Goal: Information Seeking & Learning: Learn about a topic

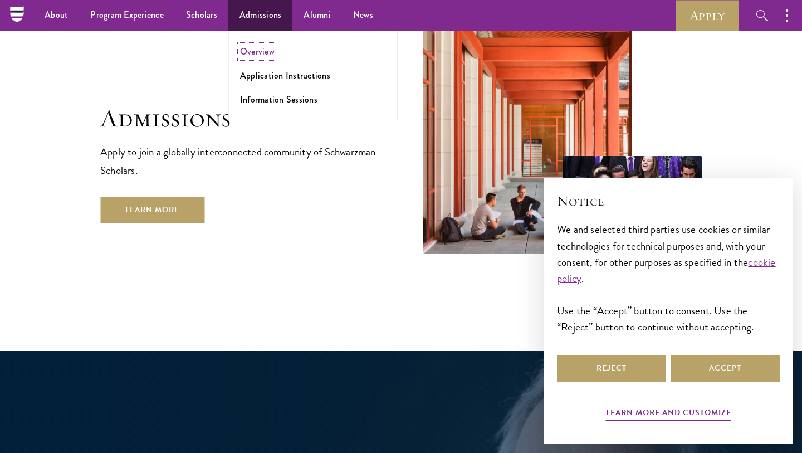
click at [262, 53] on link "Overview" at bounding box center [257, 51] width 35 height 13
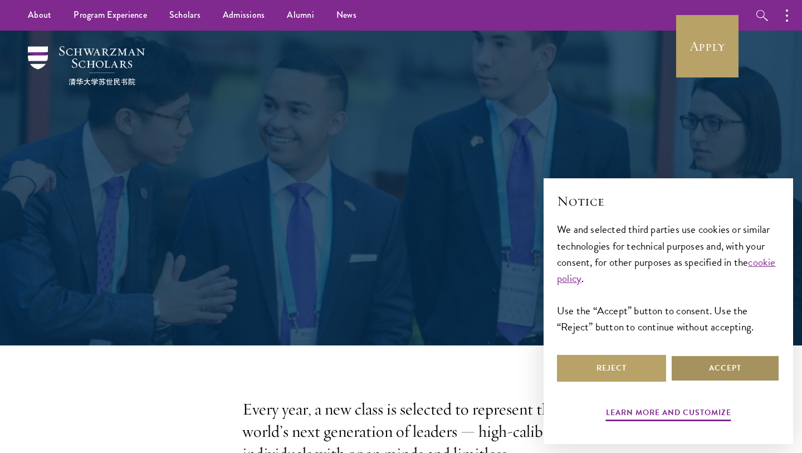
click at [747, 377] on button "Accept" at bounding box center [724, 368] width 109 height 27
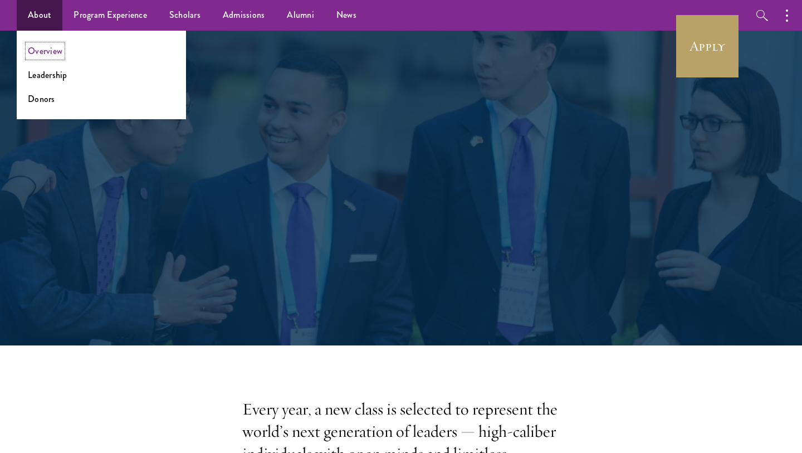
click at [45, 52] on link "Overview" at bounding box center [45, 51] width 35 height 13
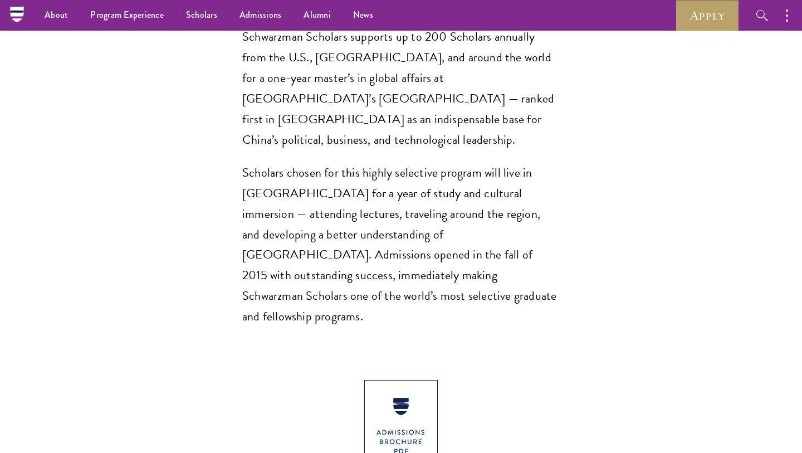
scroll to position [863, 0]
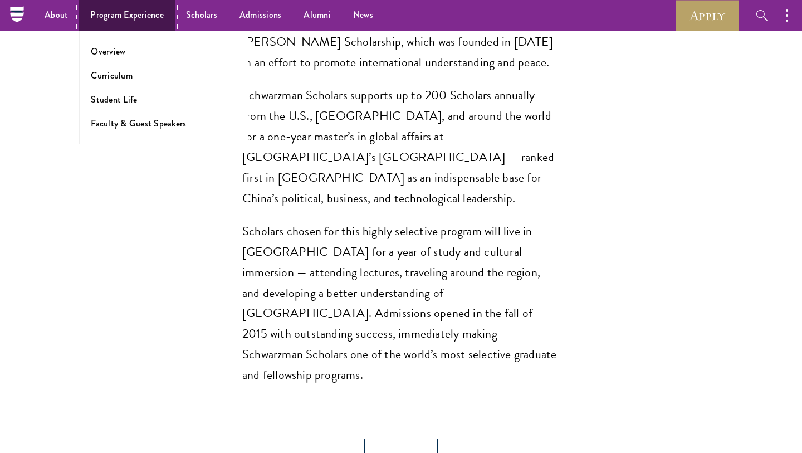
click at [127, 17] on link "Program Experience" at bounding box center [127, 15] width 96 height 31
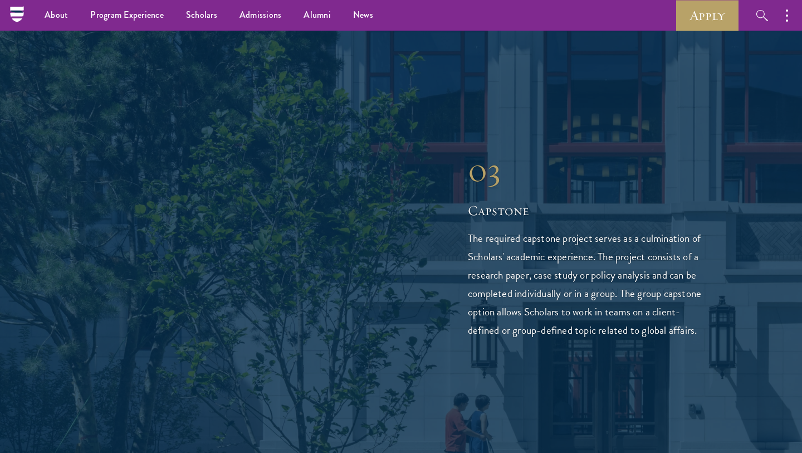
scroll to position [2209, 0]
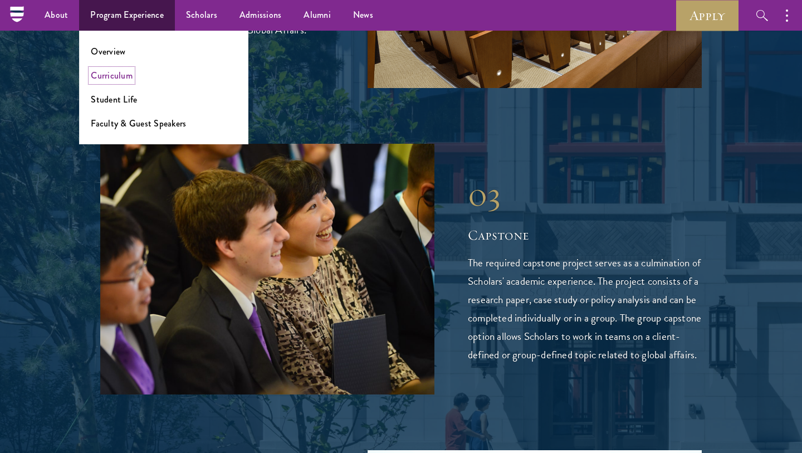
click at [115, 76] on link "Curriculum" at bounding box center [112, 75] width 42 height 13
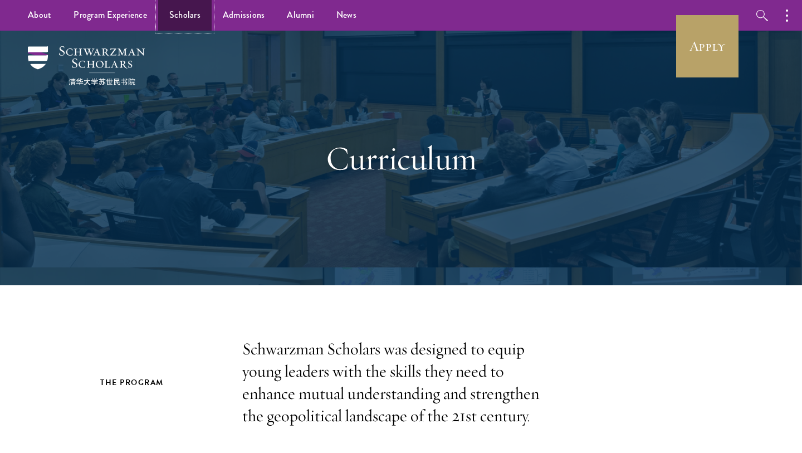
click at [183, 15] on link "Scholars" at bounding box center [184, 15] width 53 height 31
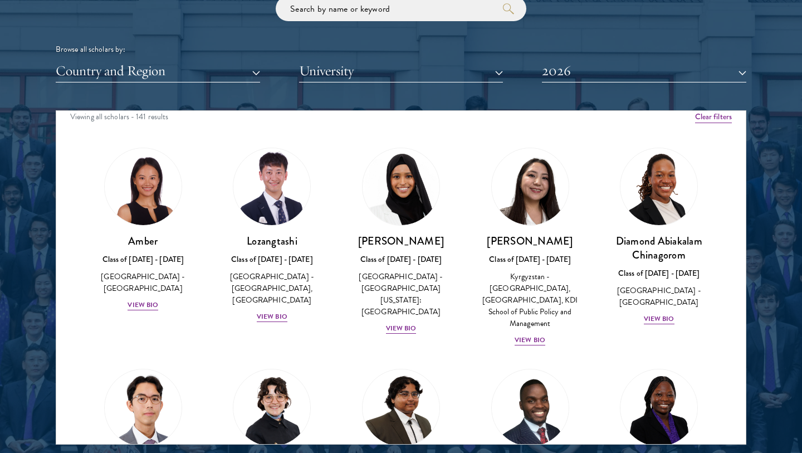
scroll to position [9, 0]
click at [371, 71] on button "University" at bounding box center [401, 71] width 204 height 23
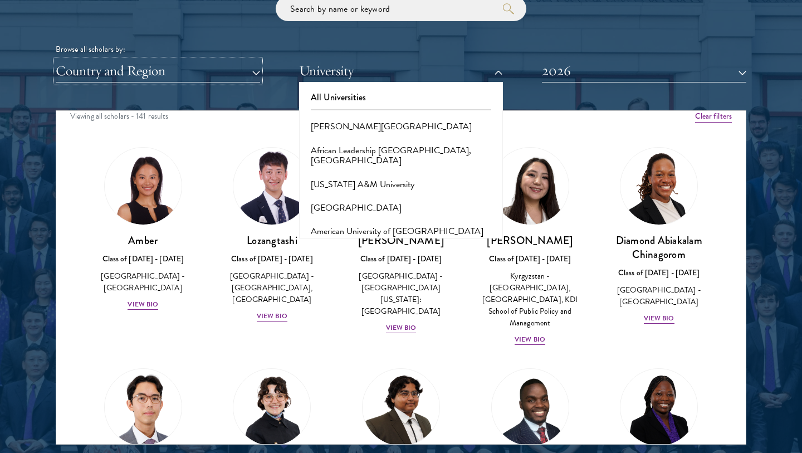
click at [254, 79] on button "Country and Region" at bounding box center [158, 71] width 204 height 23
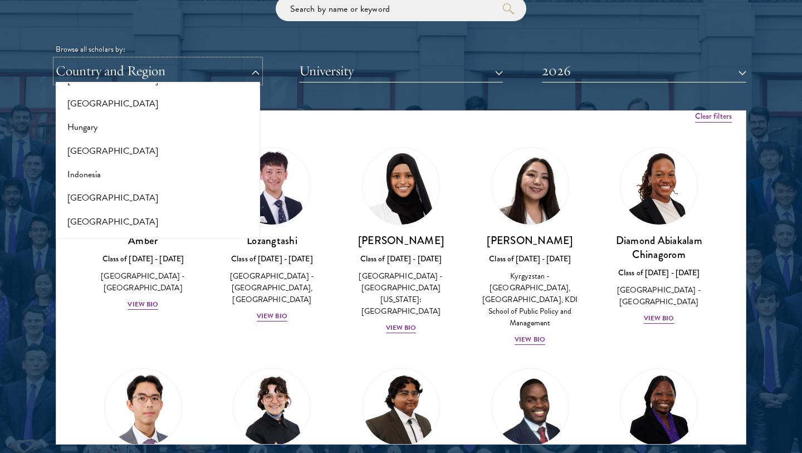
scroll to position [832, 0]
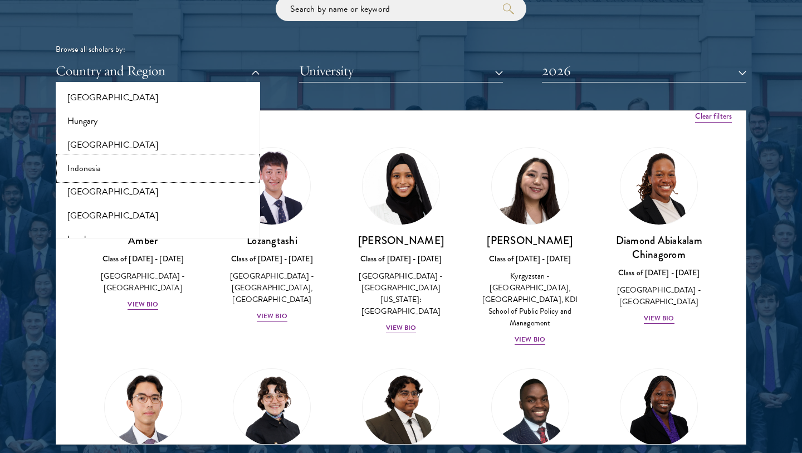
click at [97, 168] on button "Indonesia" at bounding box center [158, 167] width 198 height 23
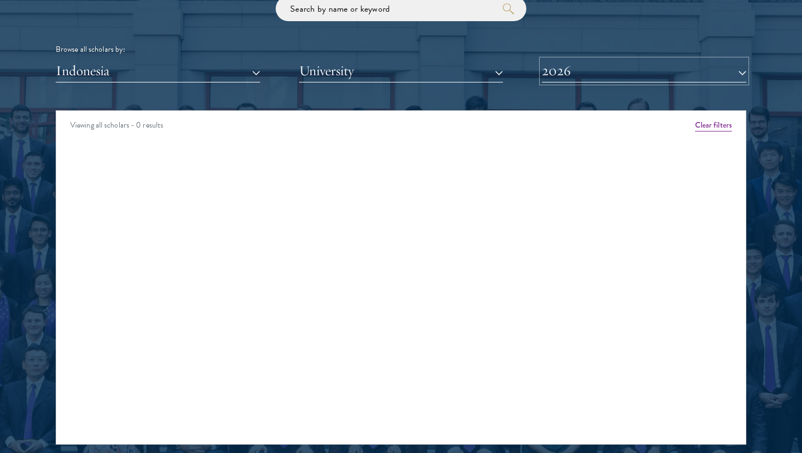
click at [561, 73] on button "2026" at bounding box center [644, 71] width 204 height 23
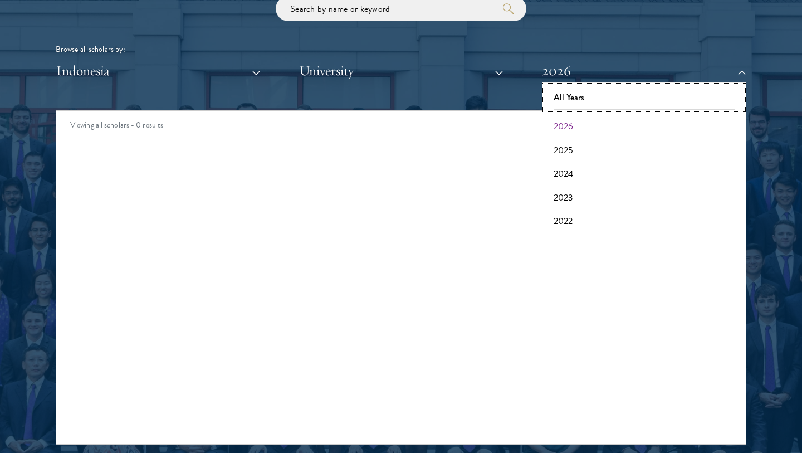
click at [569, 94] on button "All Years" at bounding box center [644, 97] width 198 height 23
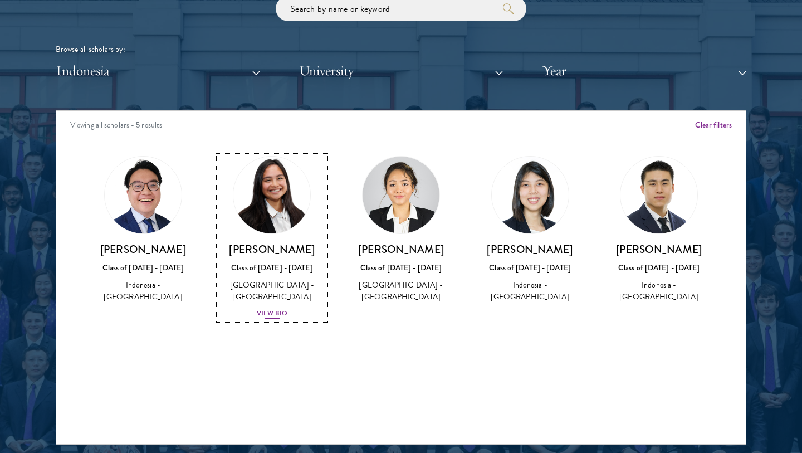
click at [273, 313] on div "View Bio" at bounding box center [272, 313] width 31 height 11
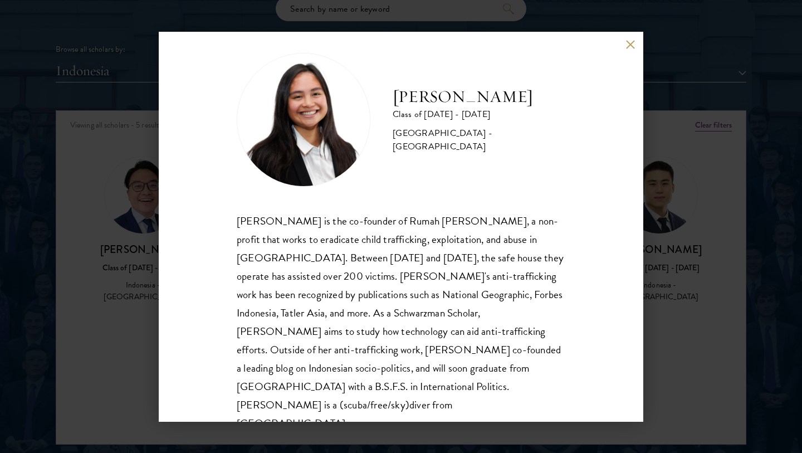
scroll to position [19, 0]
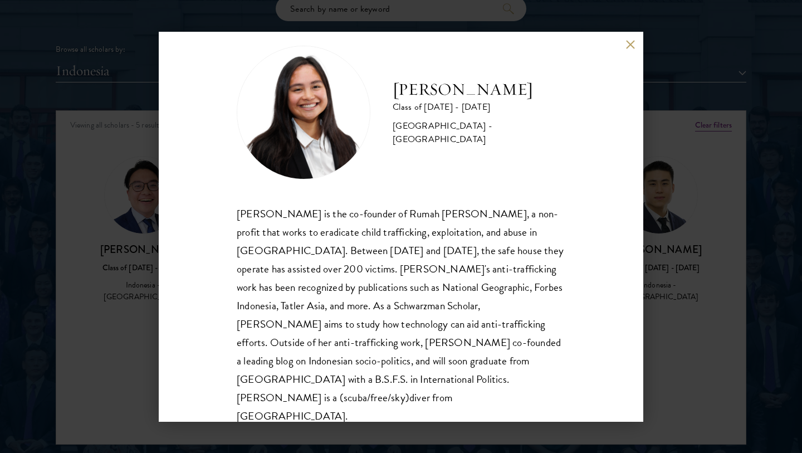
click at [629, 46] on button at bounding box center [629, 44] width 9 height 9
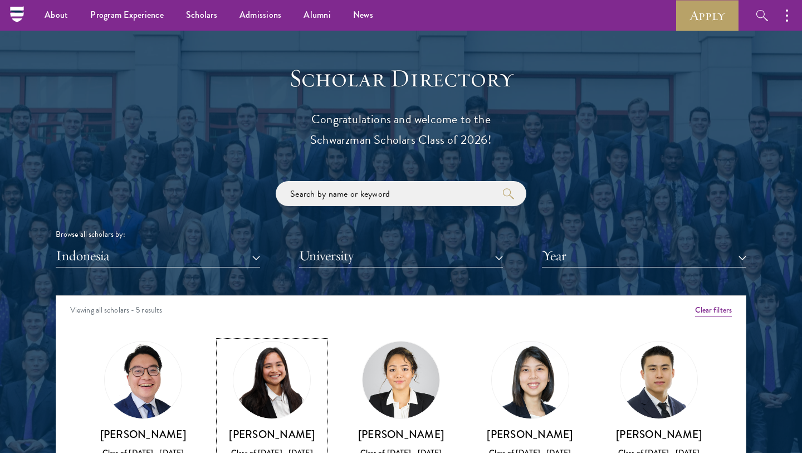
scroll to position [1027, 0]
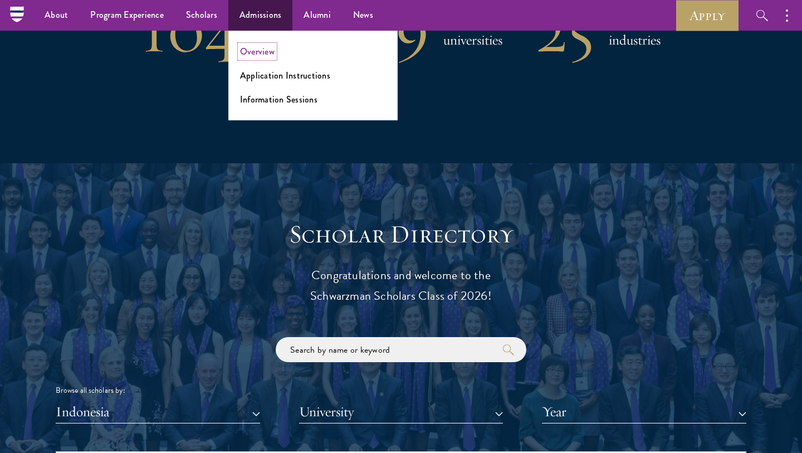
click at [252, 54] on link "Overview" at bounding box center [257, 51] width 35 height 13
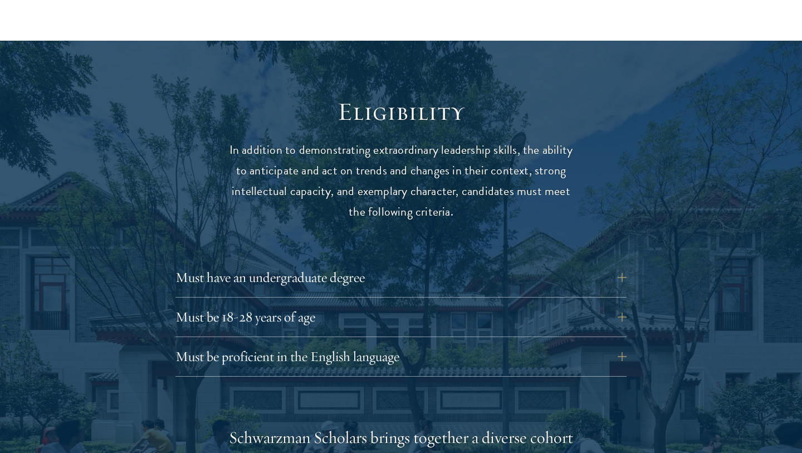
scroll to position [1413, 0]
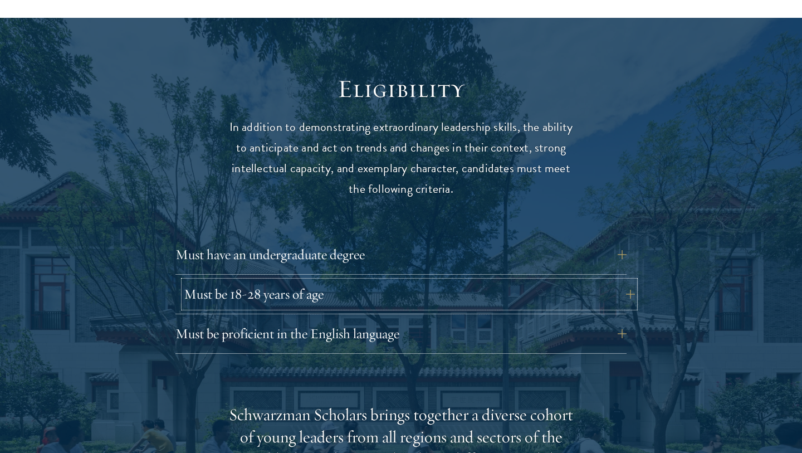
click at [625, 281] on button "Must be 18-28 years of age" at bounding box center [409, 294] width 451 height 27
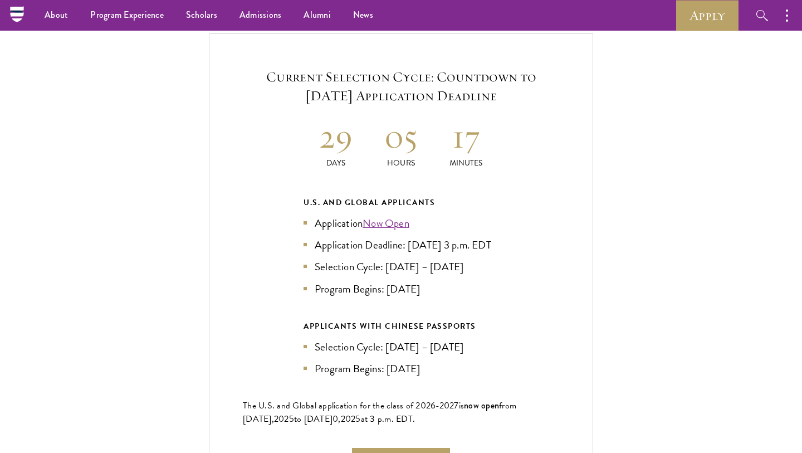
scroll to position [2474, 0]
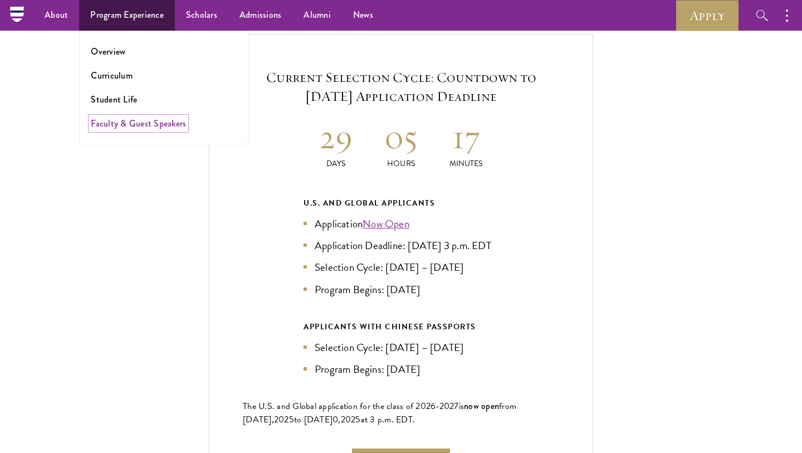
click at [134, 126] on link "Faculty & Guest Speakers" at bounding box center [138, 123] width 95 height 13
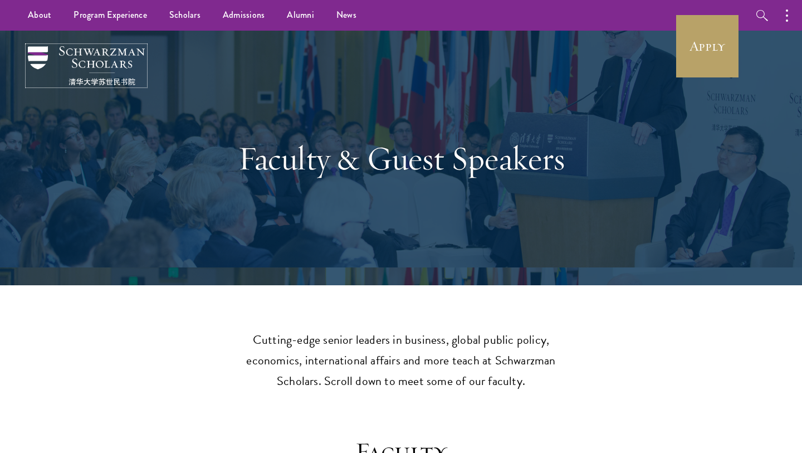
click at [95, 60] on img at bounding box center [86, 65] width 117 height 39
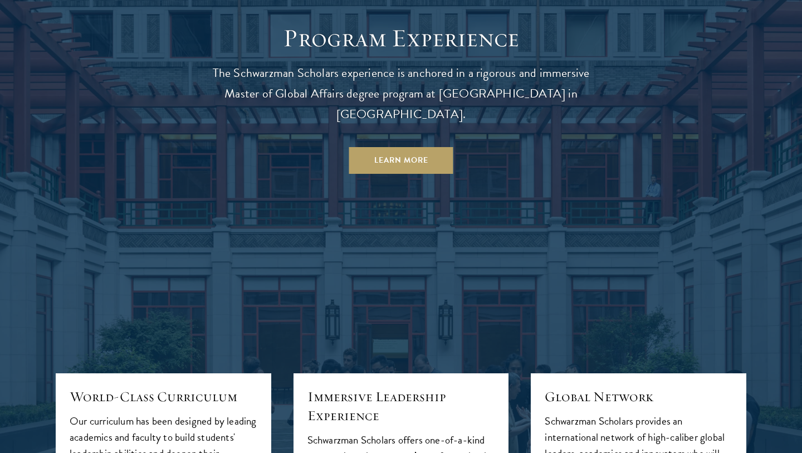
scroll to position [1027, 0]
